Goal: Task Accomplishment & Management: Manage account settings

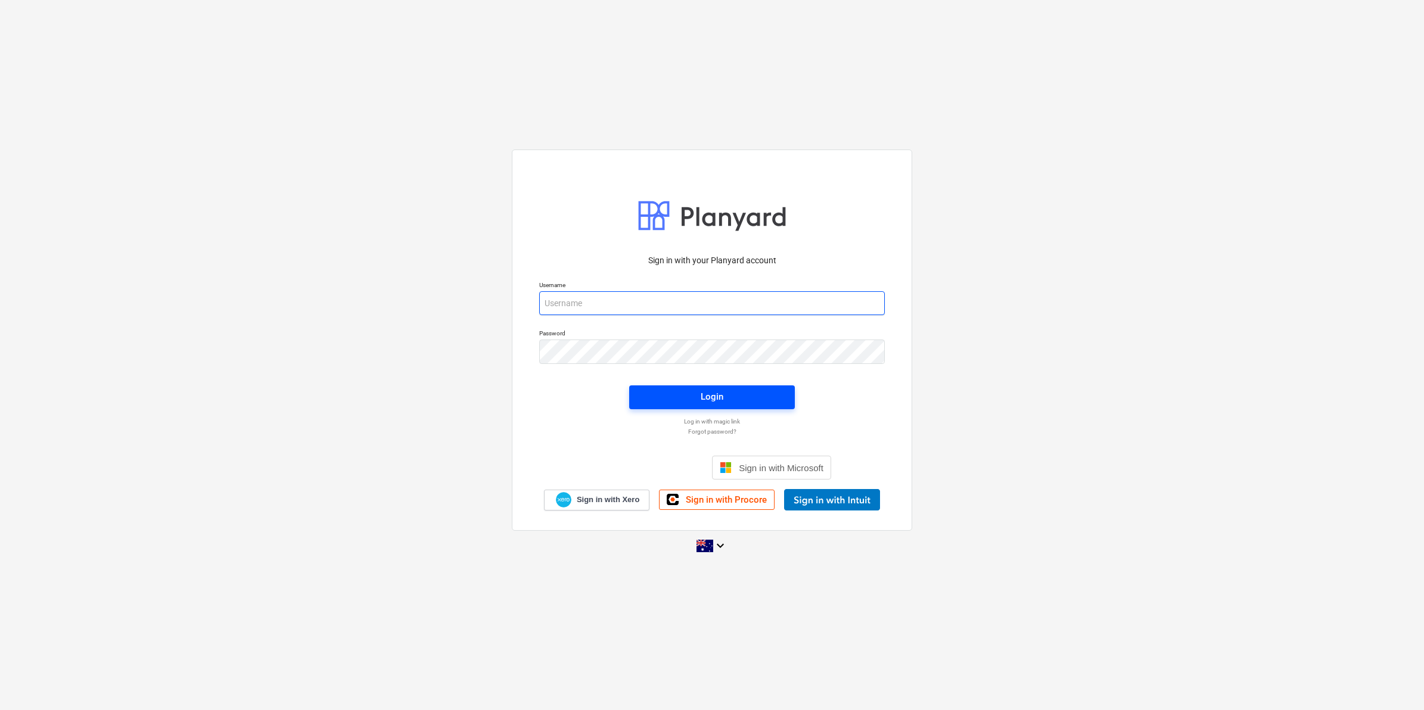
type input "[EMAIL_ADDRESS][DOMAIN_NAME]"
click at [701, 387] on button "Login" at bounding box center [712, 397] width 166 height 24
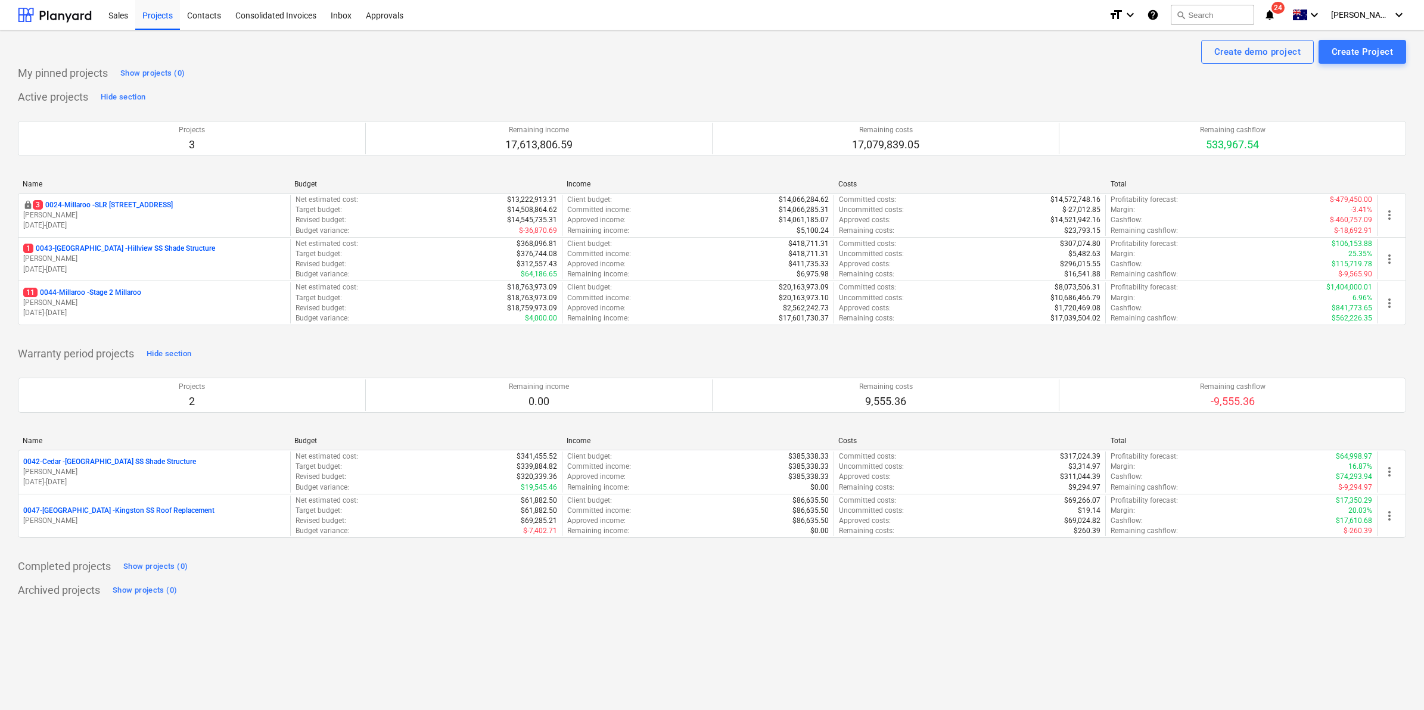
click at [1276, 12] on icon "notifications" at bounding box center [1270, 15] width 12 height 14
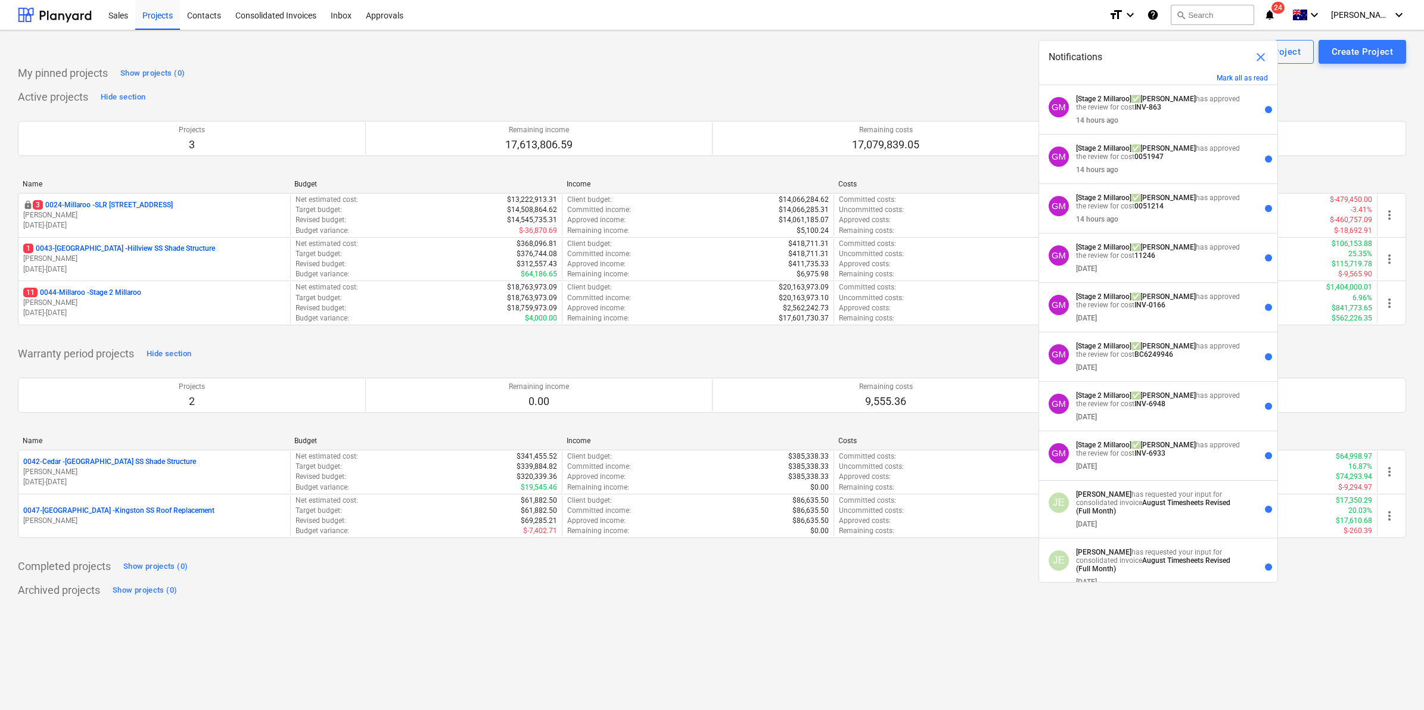
click at [94, 290] on p "11 0044-Millaroo - Stage 2 Millaroo" at bounding box center [82, 293] width 118 height 10
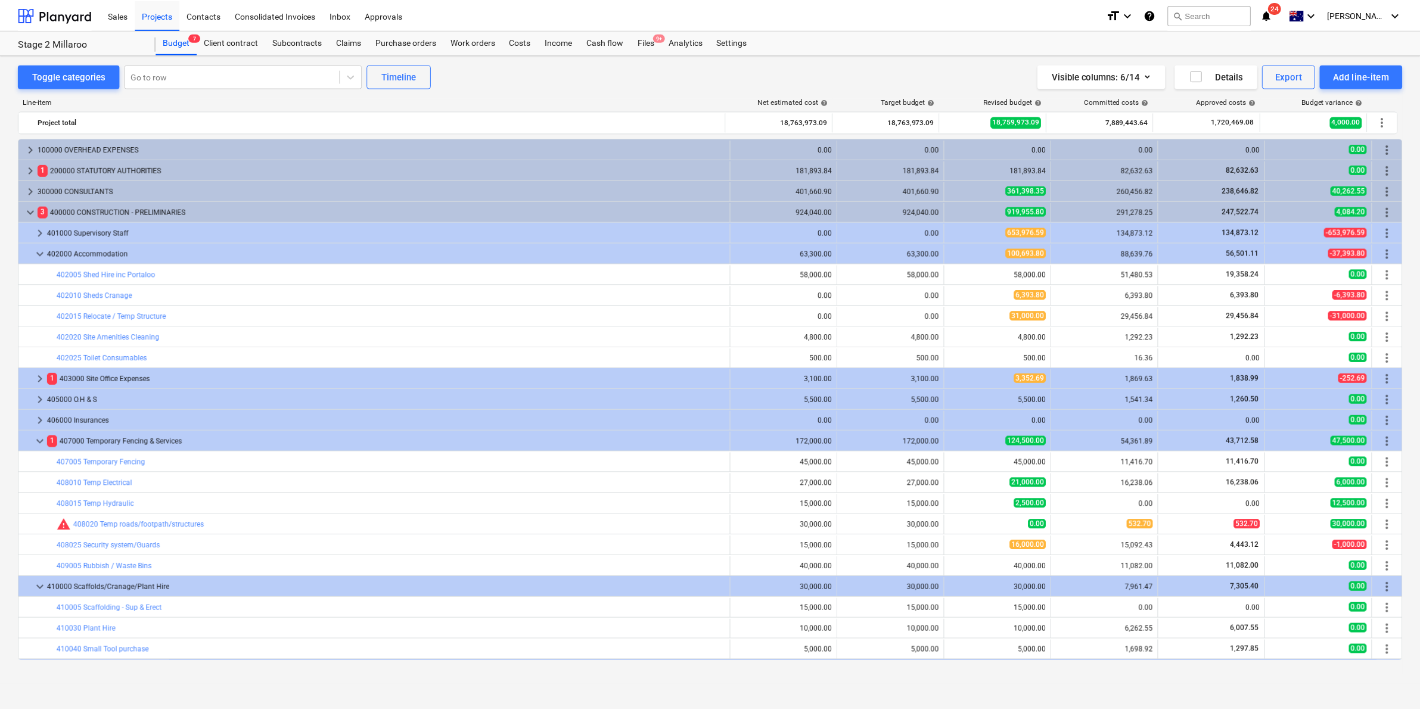
scroll to position [369, 0]
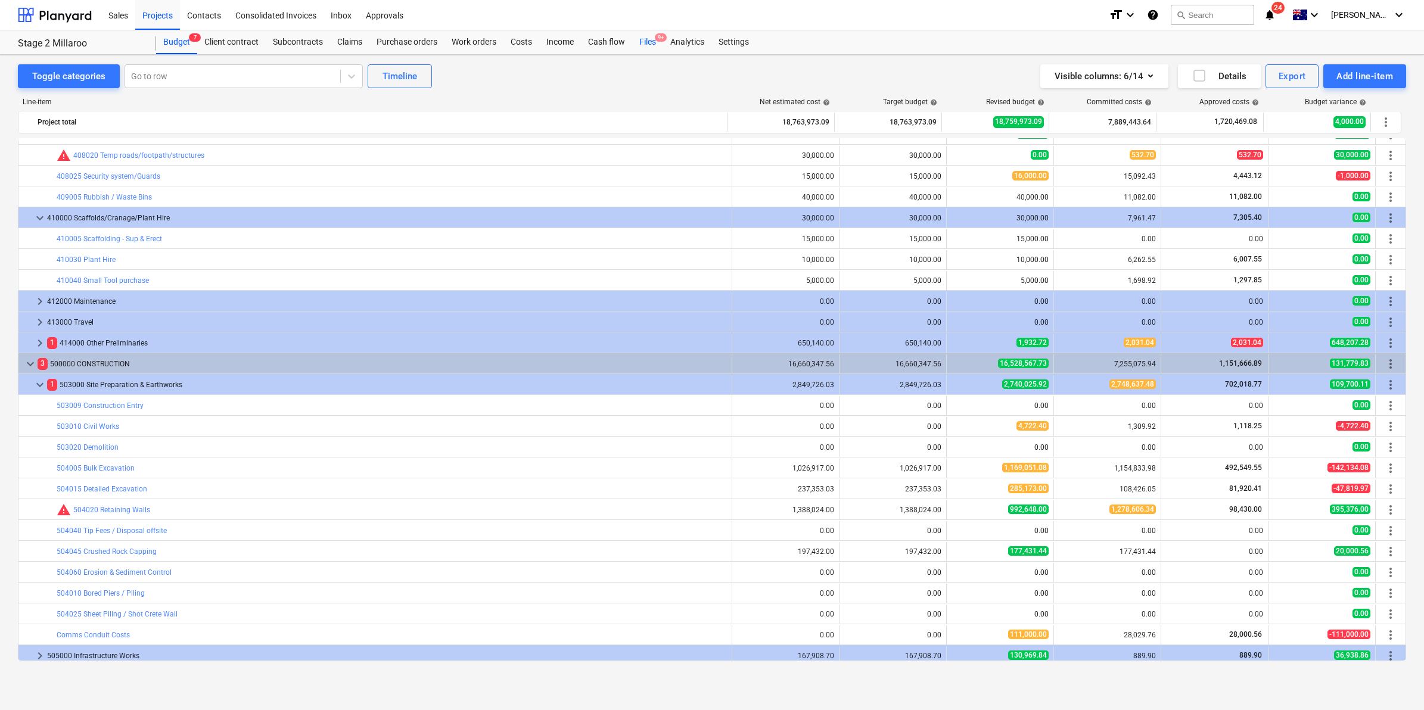
click at [655, 40] on span "9+" at bounding box center [661, 37] width 12 height 8
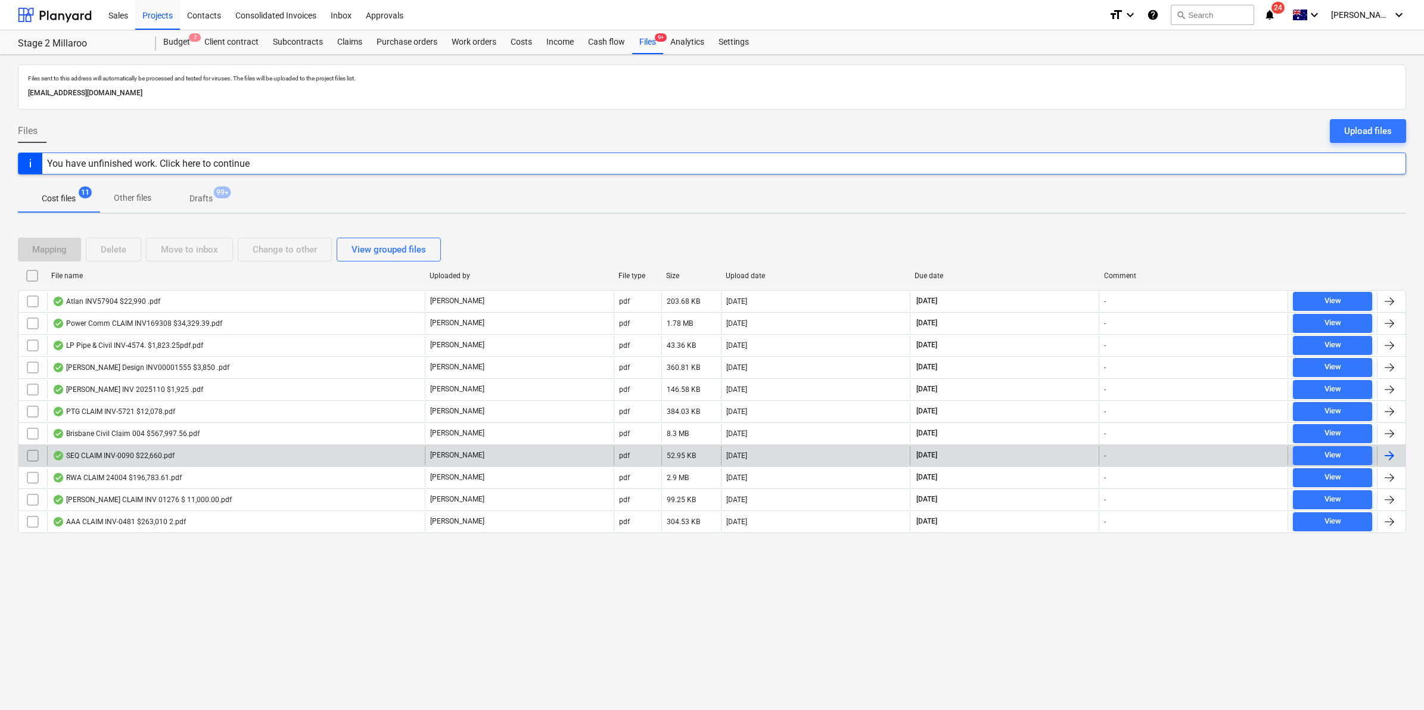
click at [155, 455] on div "SEQ CLAIM INV-0090 $22,660.pdf" at bounding box center [113, 456] width 122 height 10
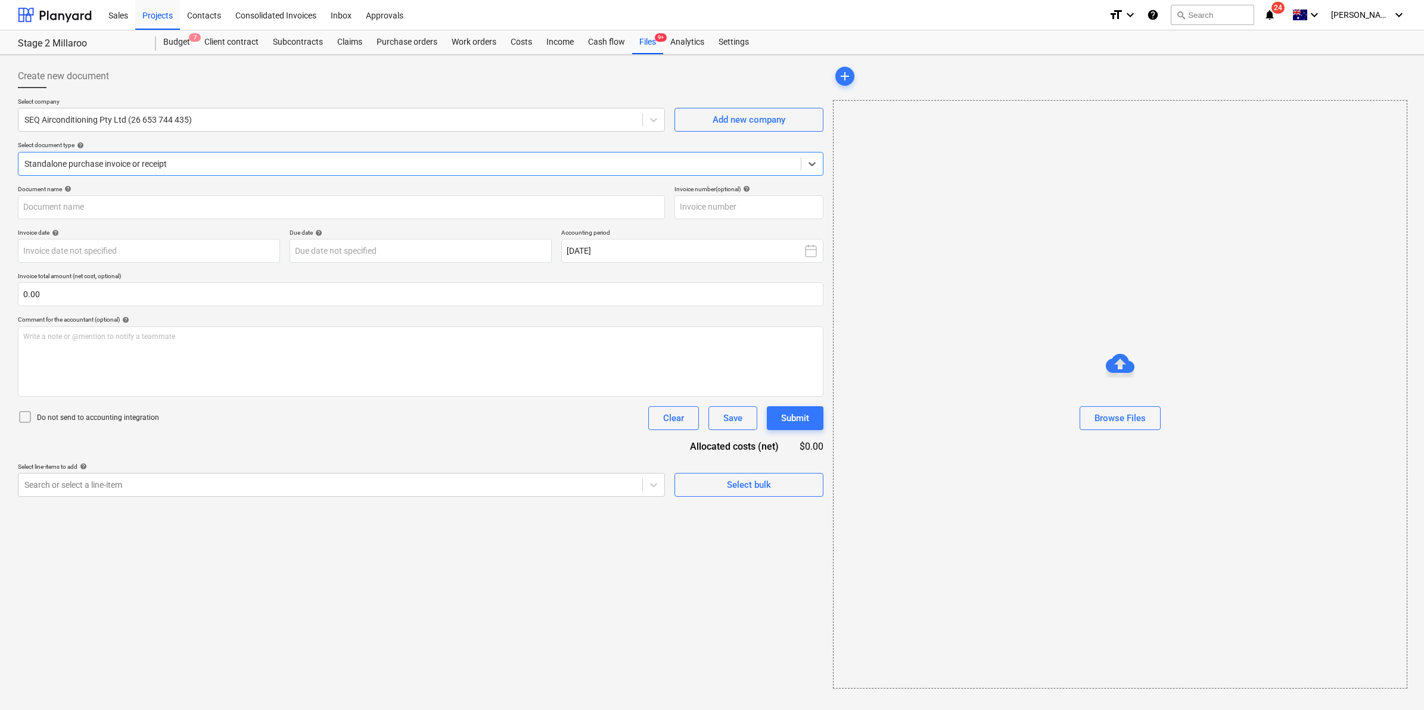
type input "INV-0090"
type input "[DATE]"
click at [644, 36] on div "Files 9+" at bounding box center [647, 42] width 31 height 24
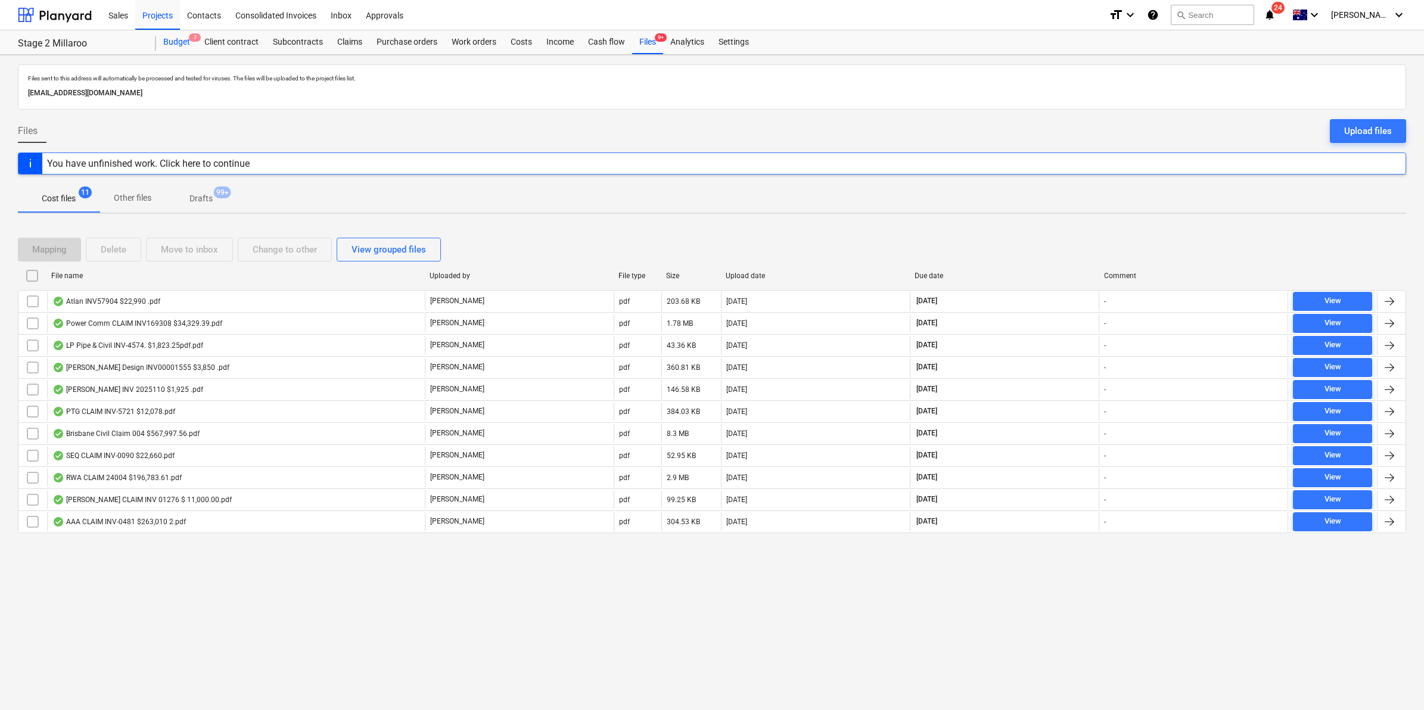
click at [189, 39] on span "7" at bounding box center [195, 37] width 12 height 8
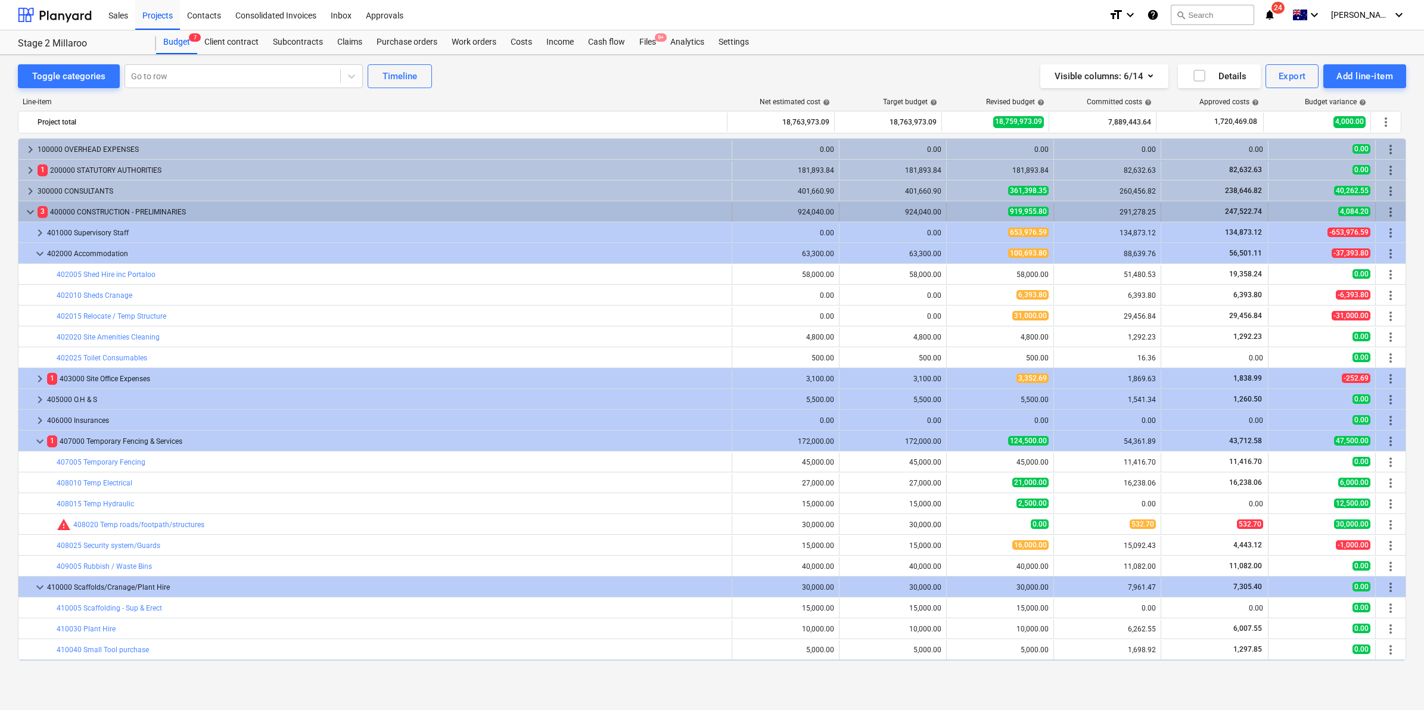
click at [25, 210] on span "keyboard_arrow_down" at bounding box center [30, 212] width 14 height 14
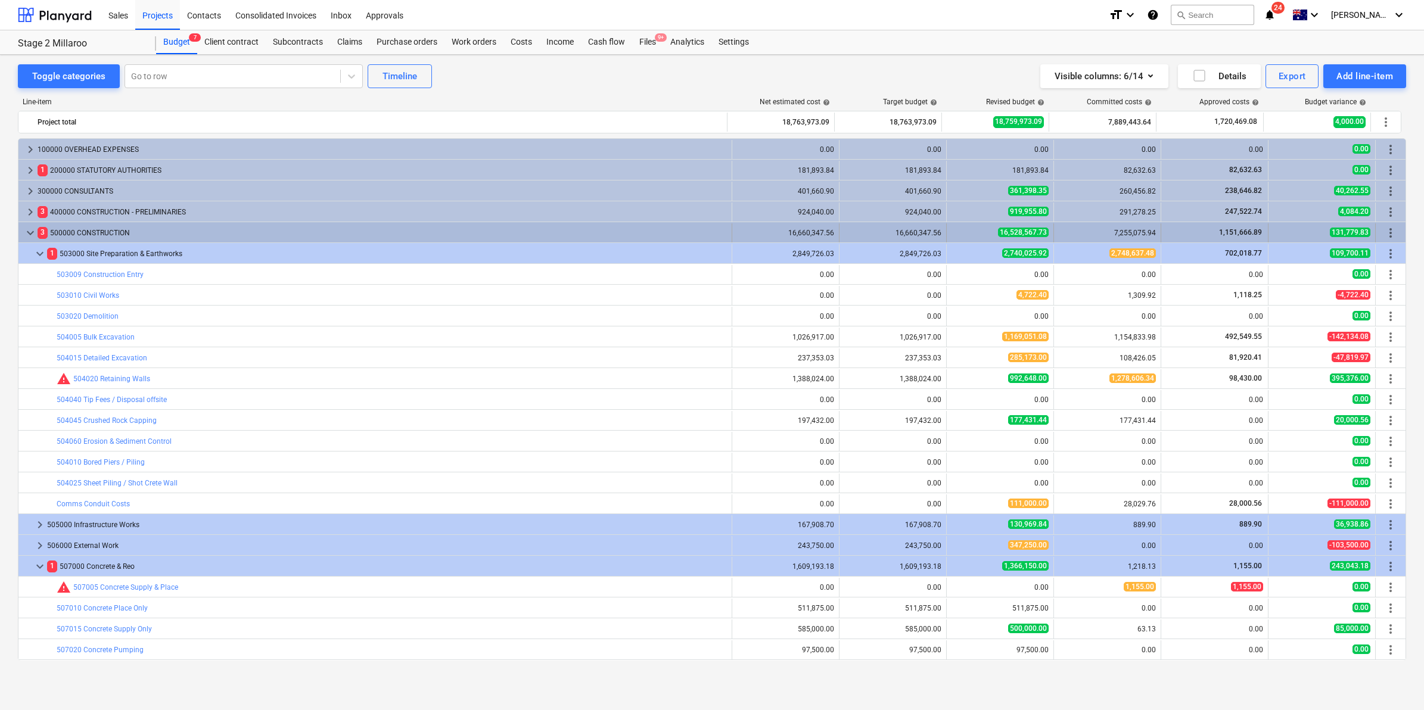
click at [32, 234] on span "keyboard_arrow_down" at bounding box center [30, 233] width 14 height 14
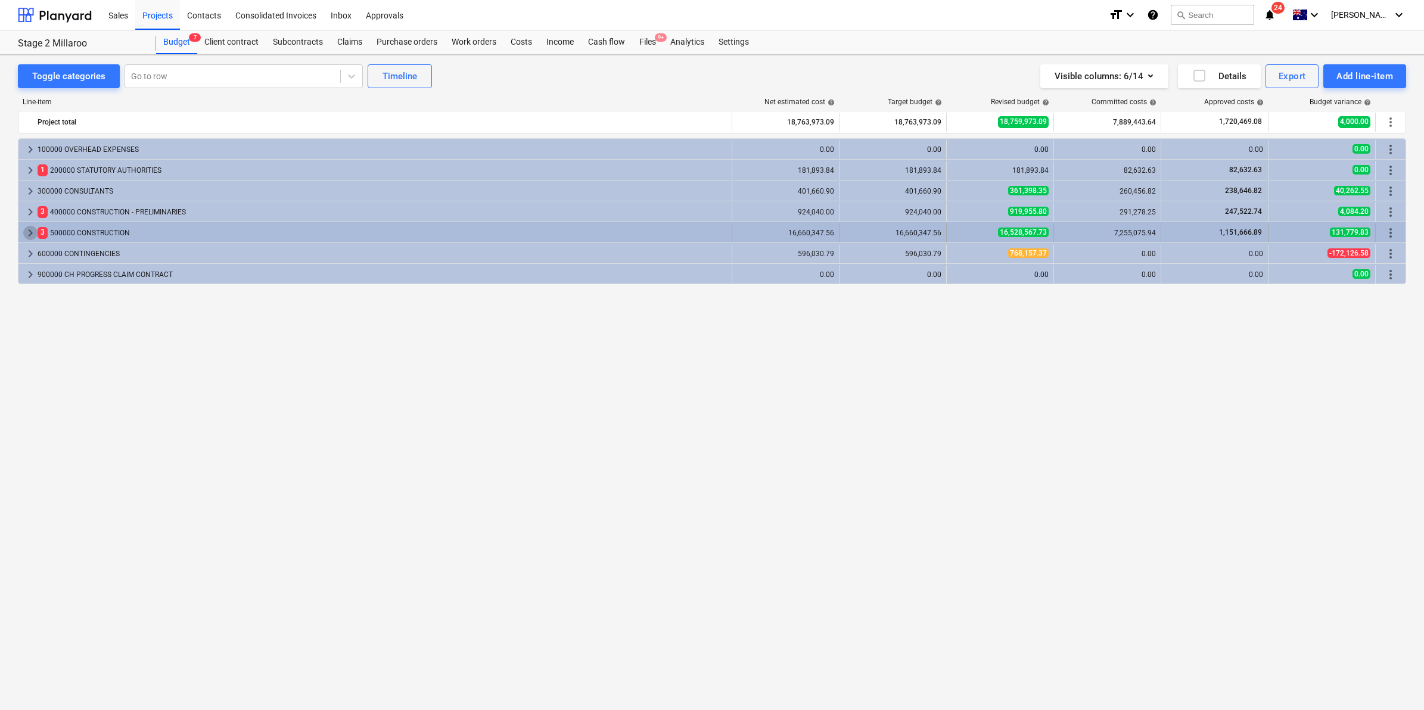
click at [35, 228] on span "keyboard_arrow_right" at bounding box center [30, 233] width 14 height 14
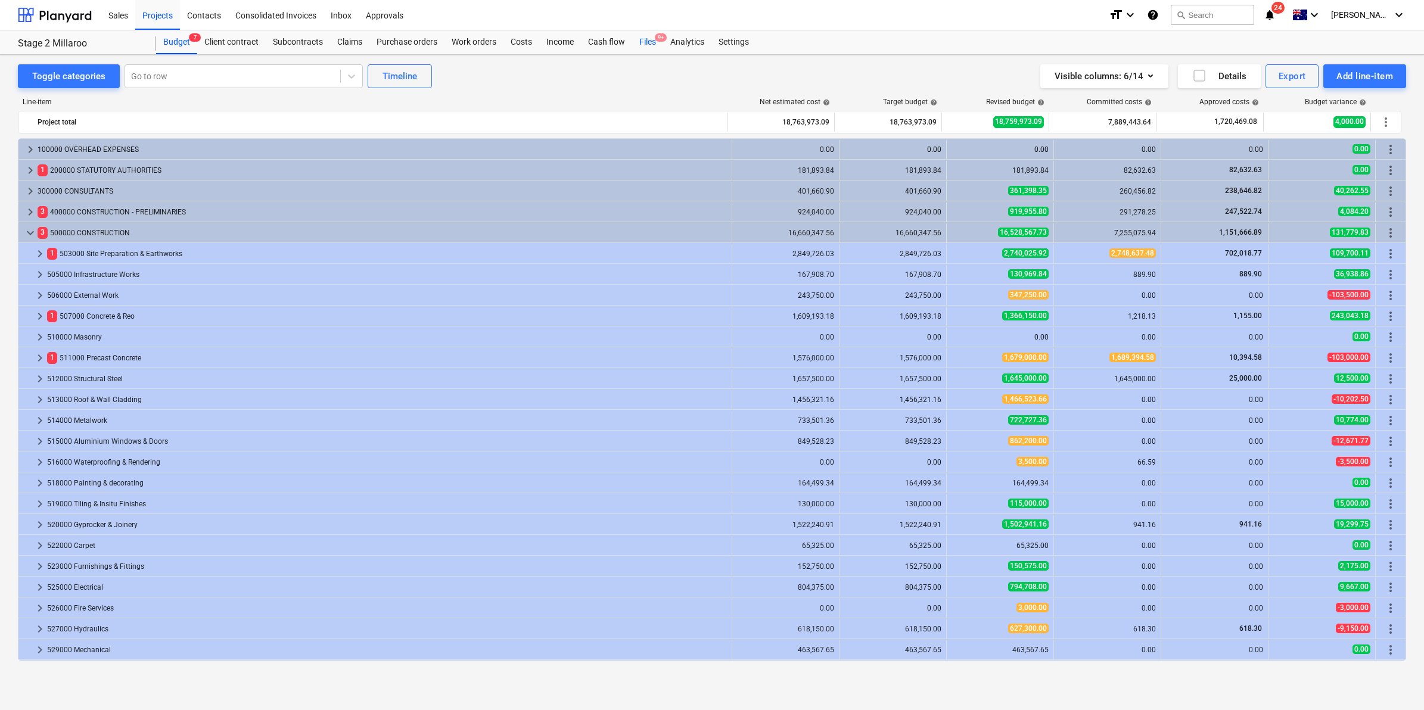
click at [639, 34] on div "Files 9+" at bounding box center [647, 42] width 31 height 24
